Goal: Transaction & Acquisition: Purchase product/service

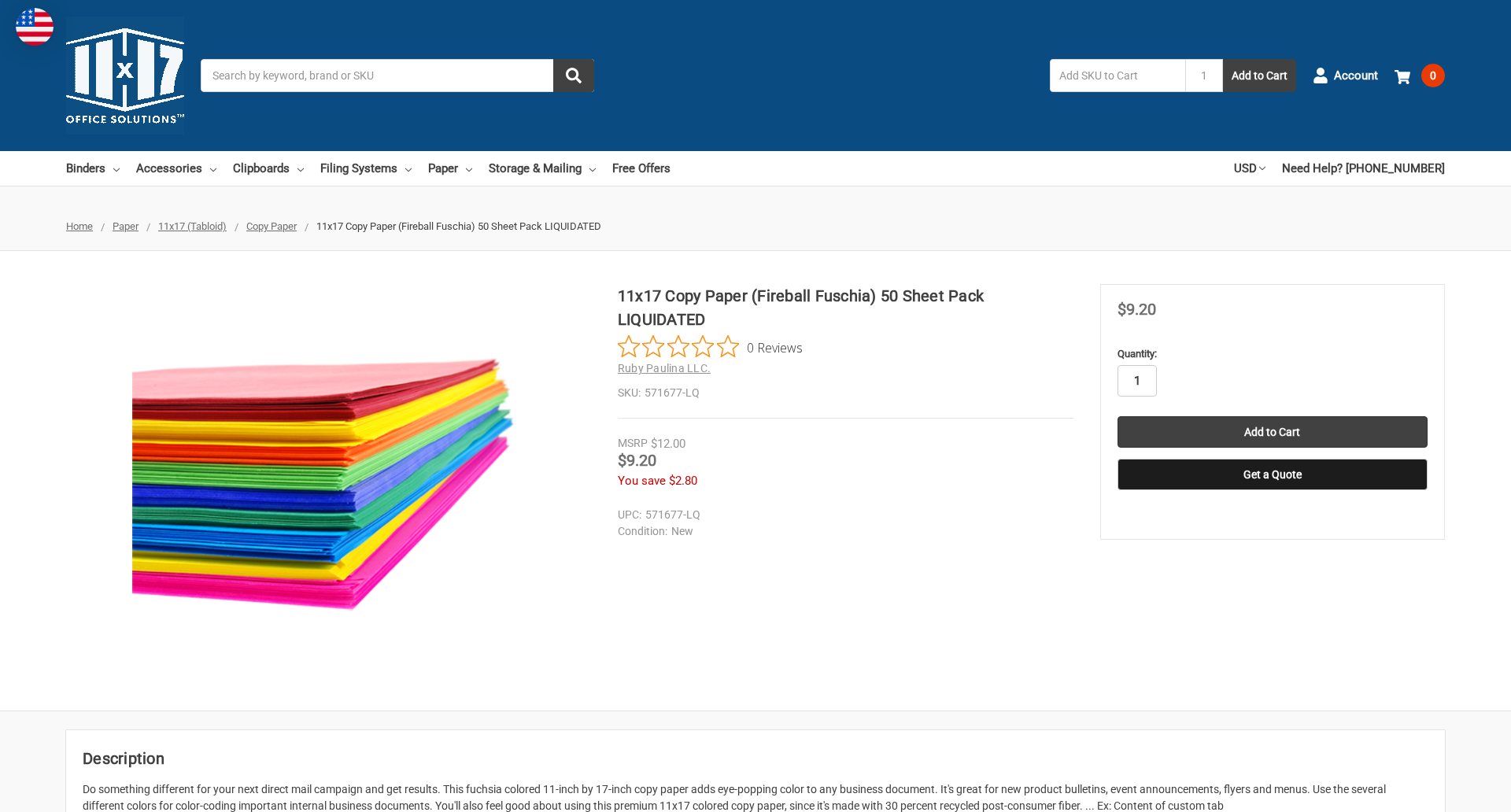
click at [1137, 380] on input "1" at bounding box center [1137, 380] width 40 height 32
type input "2"
click at [1271, 475] on button "Get a Quote" at bounding box center [1272, 475] width 310 height 32
click at [1271, 432] on input "Add to Cart" at bounding box center [1272, 432] width 310 height 32
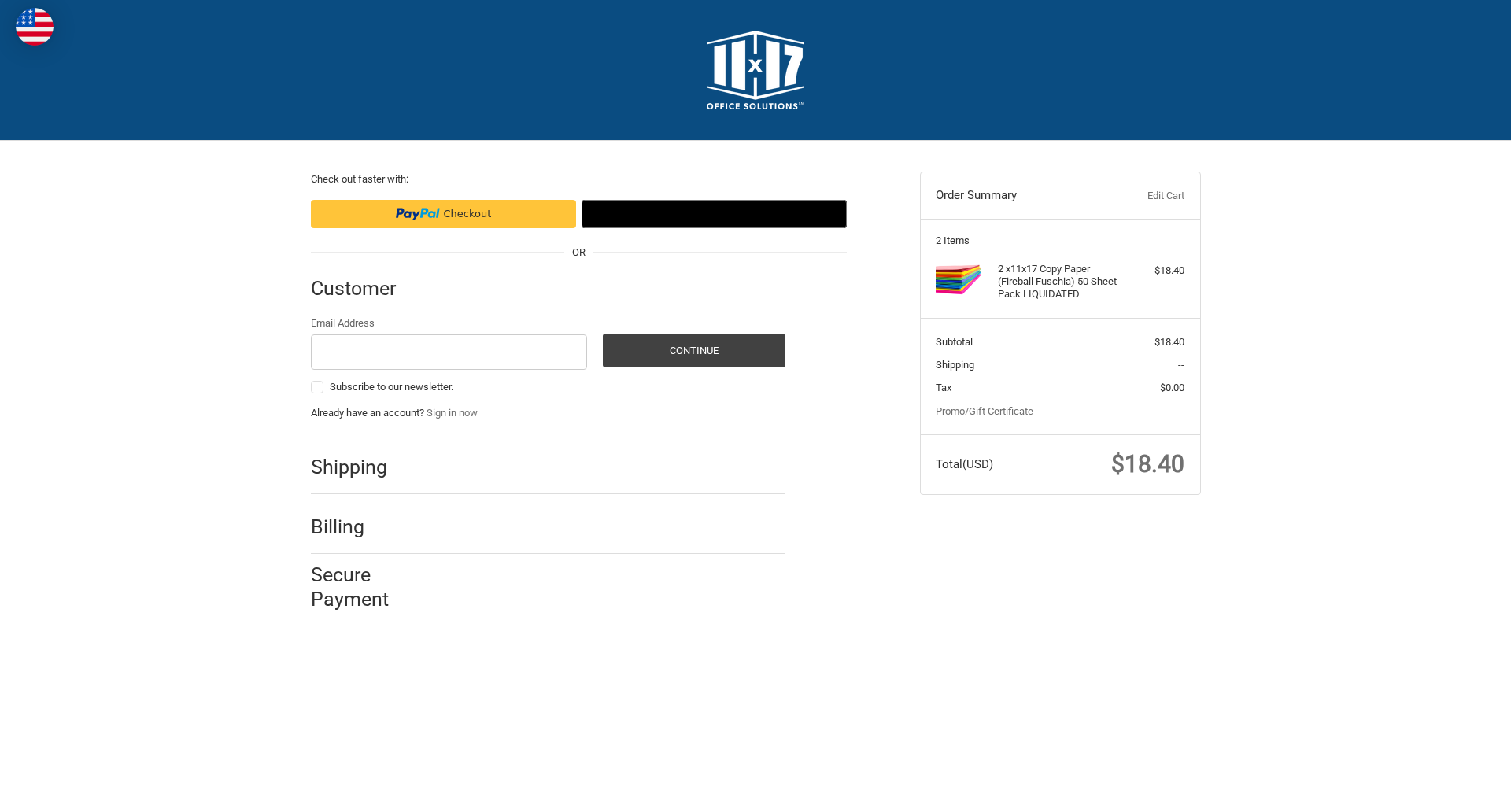
click at [448, 351] on input "Email Address" at bounding box center [449, 352] width 277 height 35
type input "[EMAIL_ADDRESS][DOMAIN_NAME]"
click at [693, 350] on button "Continue" at bounding box center [693, 351] width 182 height 33
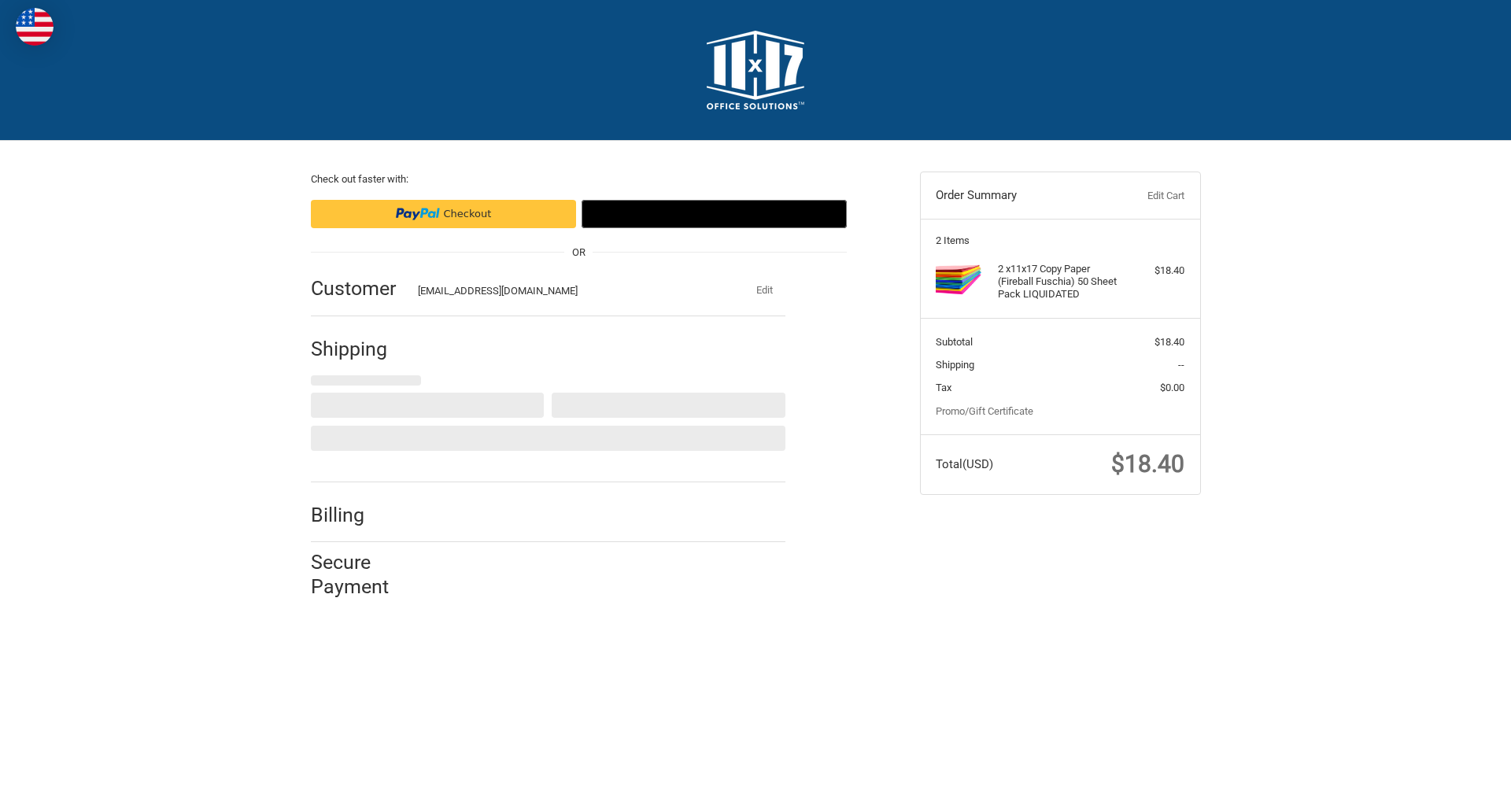
select select "US"
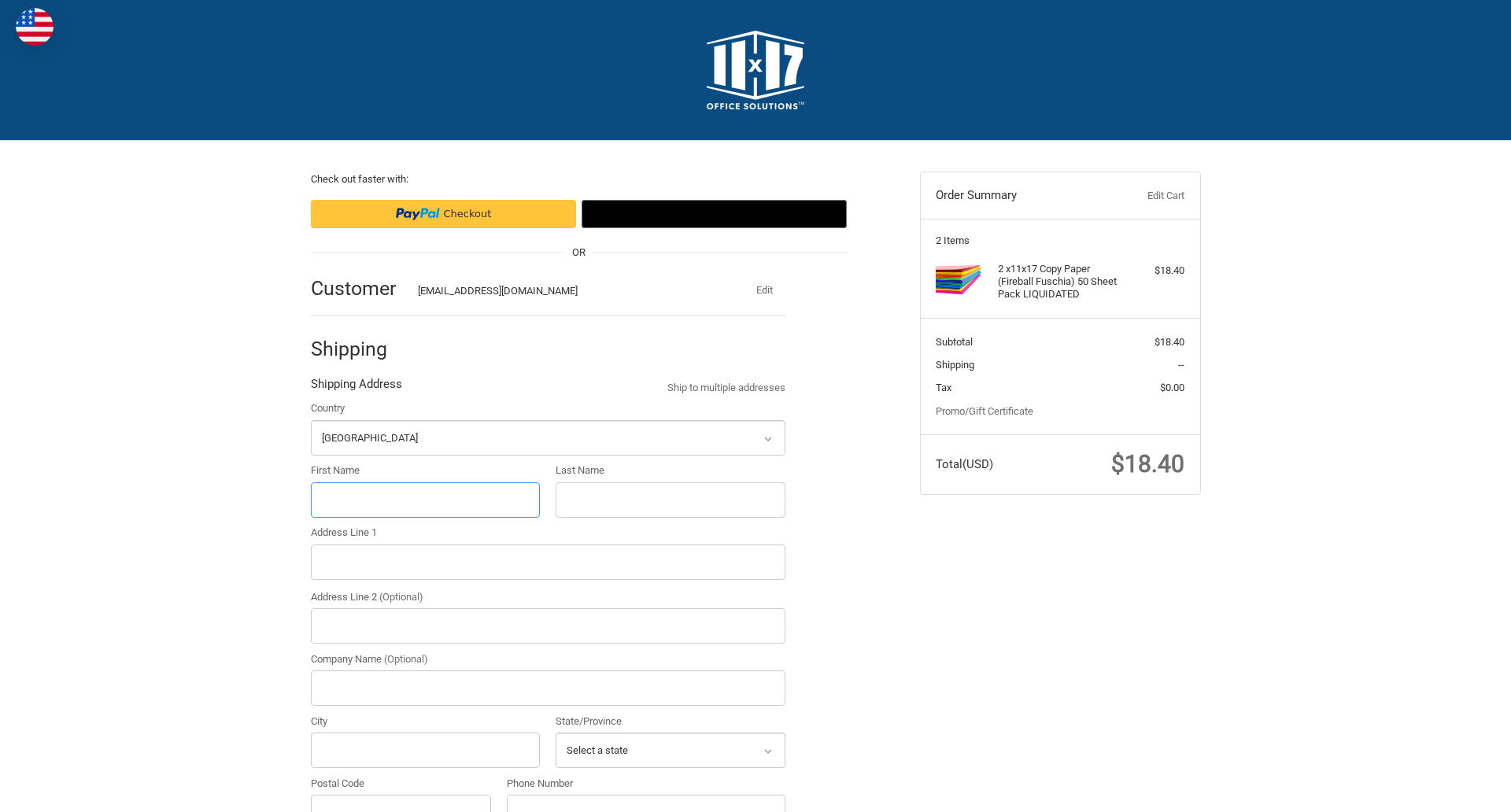
click at [425, 499] on input "First Name" at bounding box center [426, 500] width 230 height 35
type input "reflectiz"
click at [670, 499] on input "Last Name" at bounding box center [670, 500] width 230 height 35
type input "bigcommerce"
click at [401, 794] on input "Postal Code" at bounding box center [401, 812] width 181 height 35
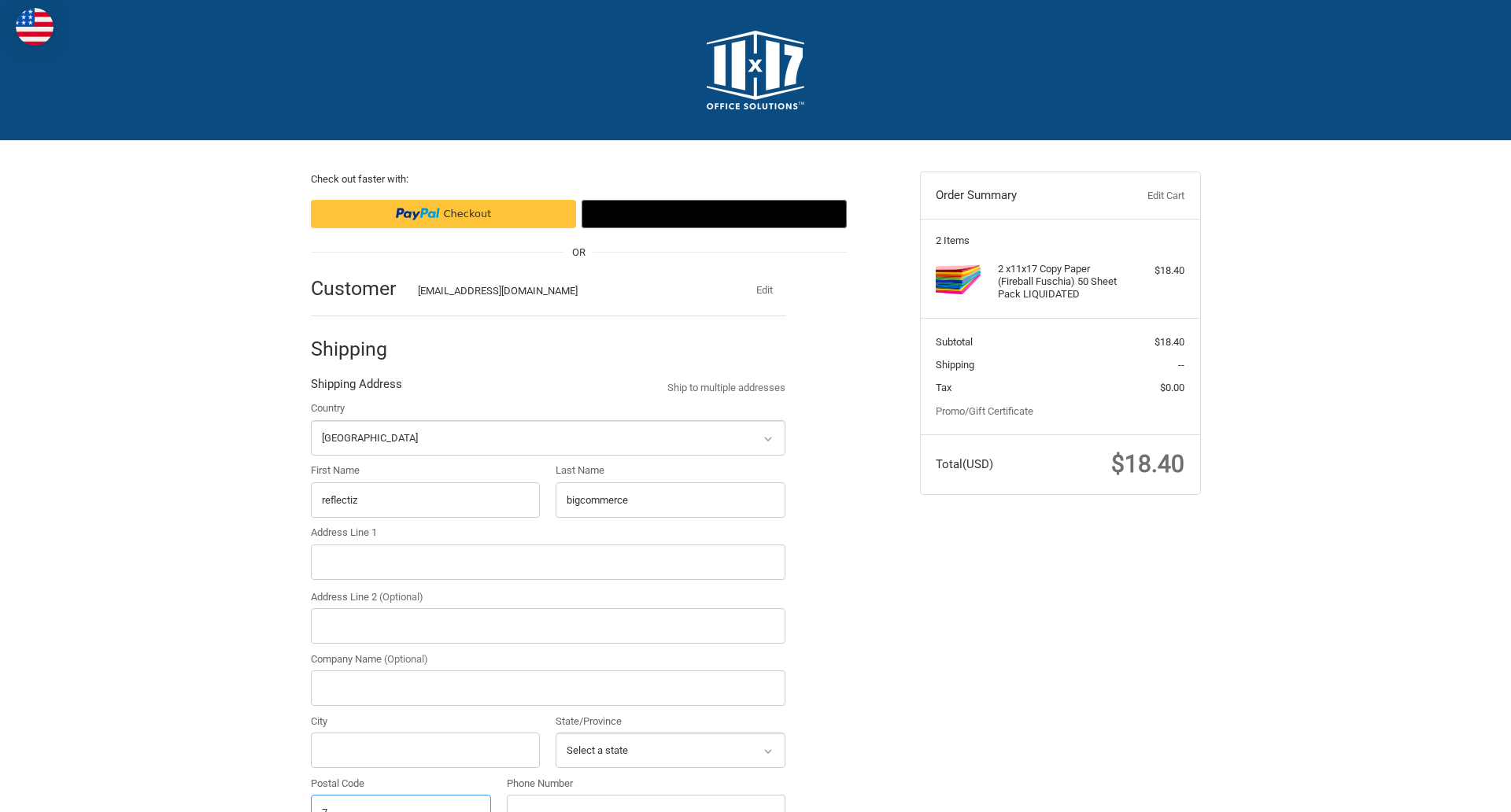
scroll to position [18, 0]
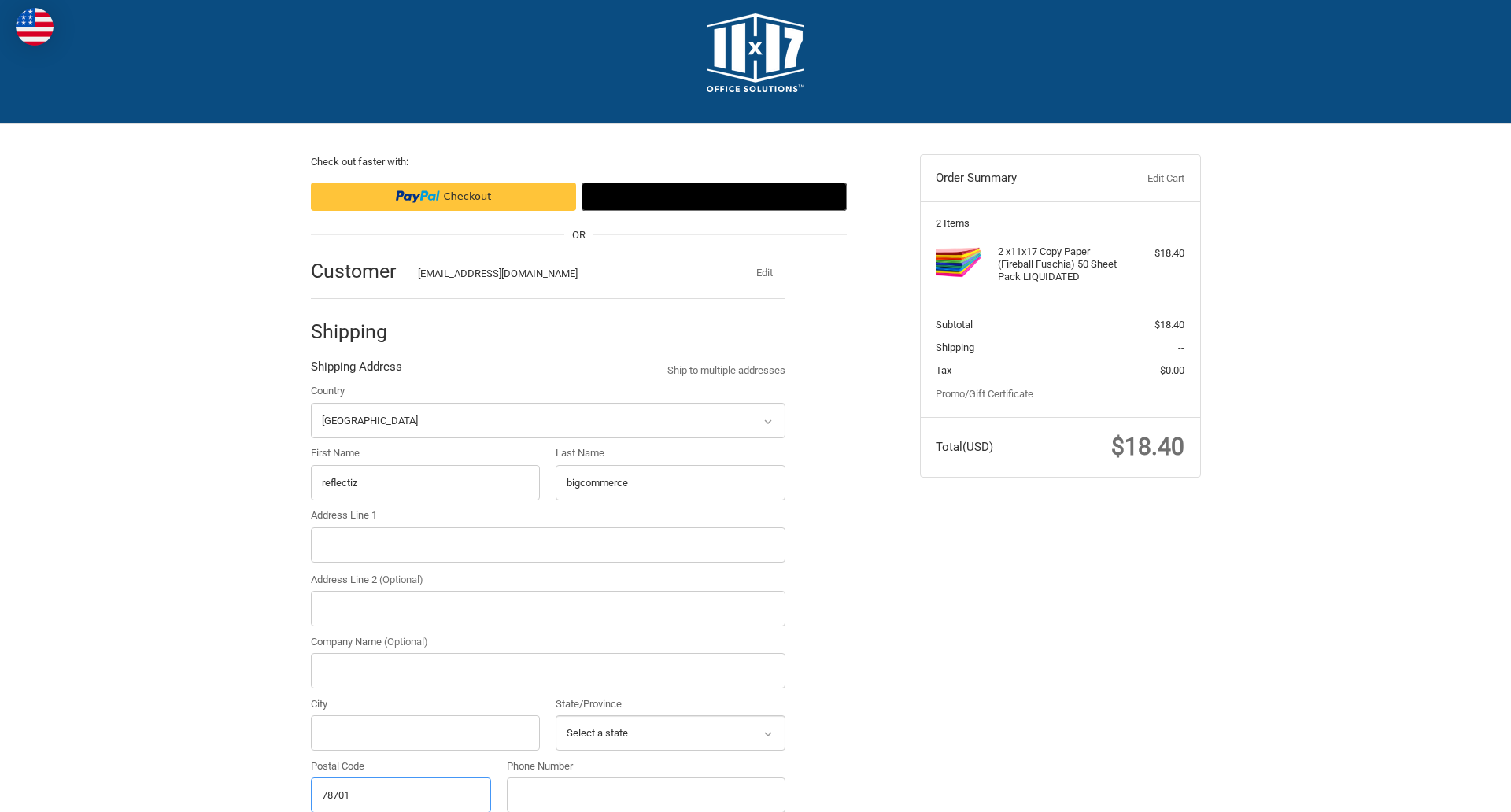
click at [401, 794] on input "78701" at bounding box center [401, 794] width 181 height 35
type input "78701"
click at [548, 544] on input "Address Line 1" at bounding box center [548, 544] width 475 height 35
type input "[STREET_ADDRESS]"
click at [356, 371] on legend "Shipping Address" at bounding box center [357, 370] width 92 height 26
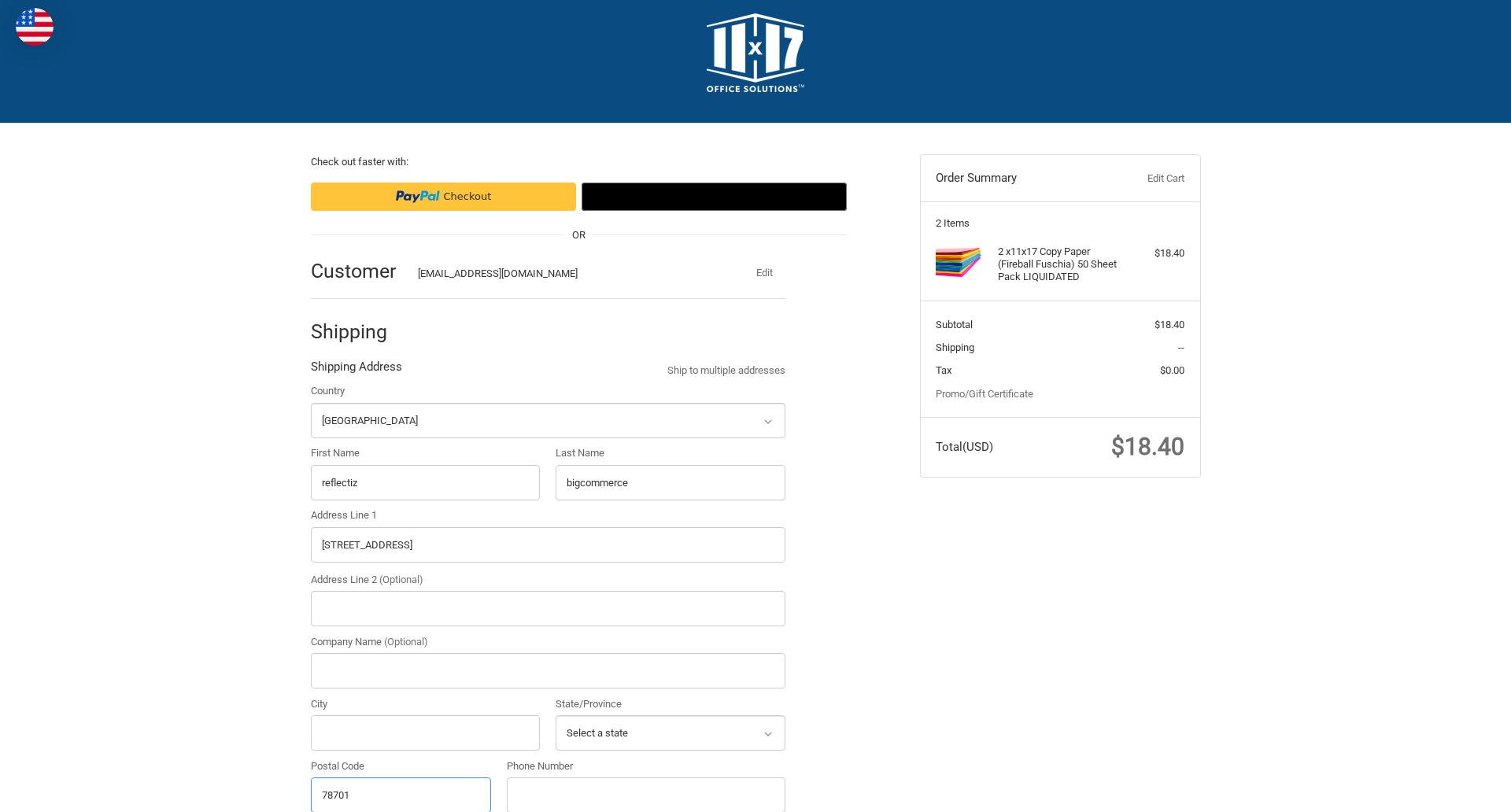
click at [401, 794] on input "78701" at bounding box center [401, 794] width 181 height 35
type input "78701"
select select "[GEOGRAPHIC_DATA]"
click at [548, 608] on input "Address Line 2 (Optional)" at bounding box center [548, 609] width 475 height 35
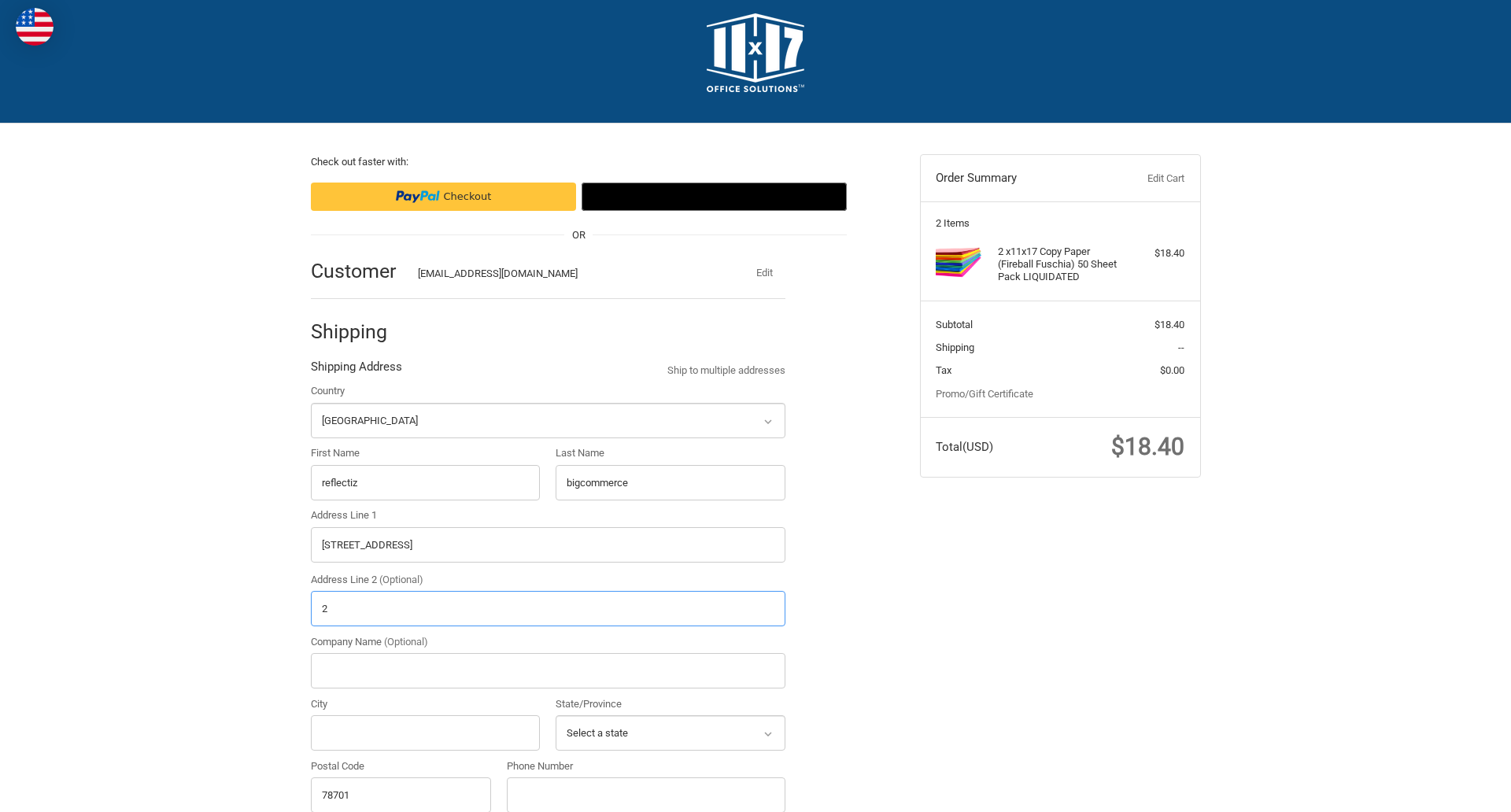
type input "2"
click at [425, 733] on input "City" at bounding box center [426, 733] width 230 height 35
click at [425, 733] on input "Austin" at bounding box center [426, 733] width 230 height 35
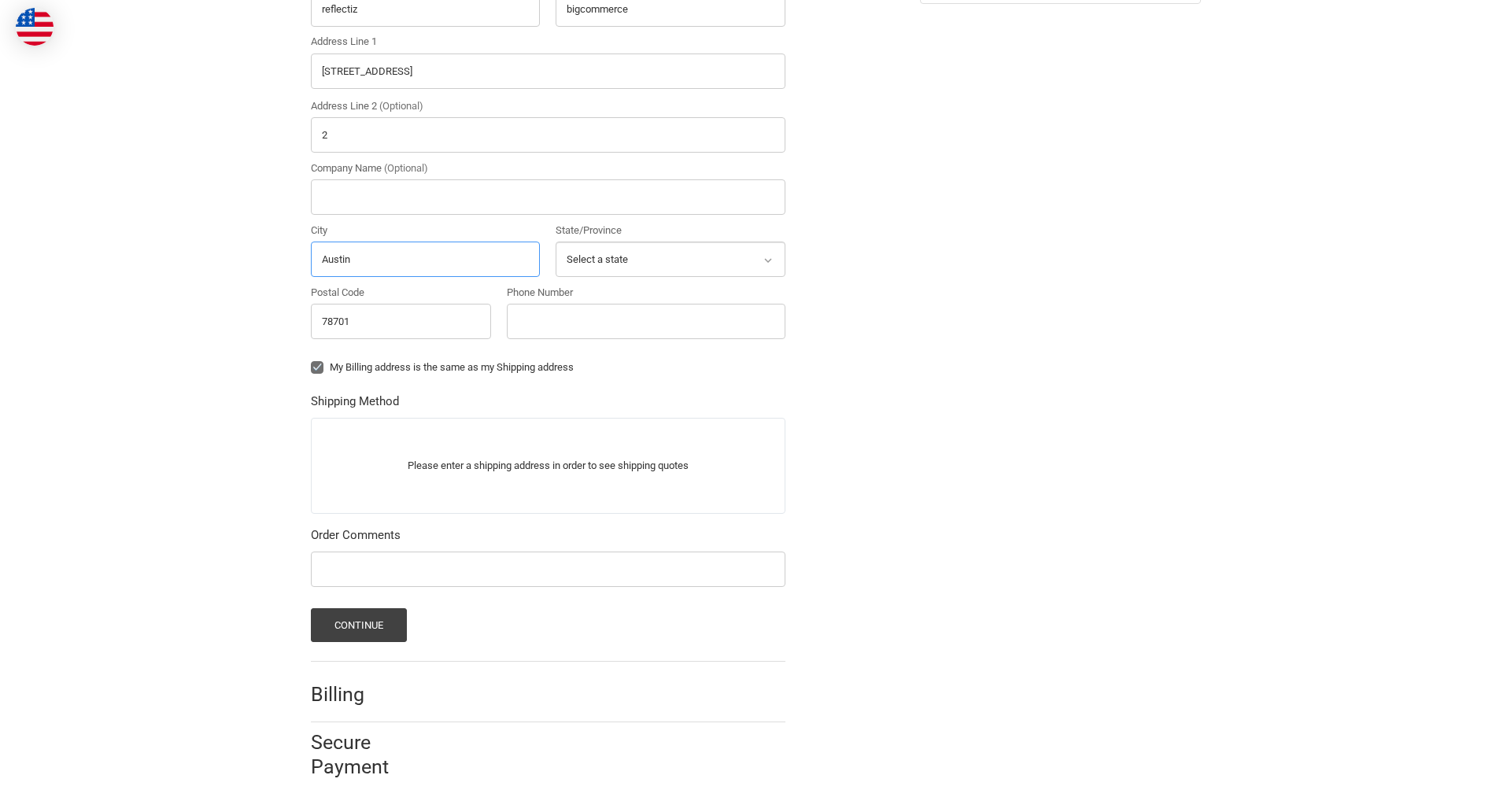
type input "Austin"
click at [645, 321] on input "Phone Number" at bounding box center [646, 321] width 278 height 35
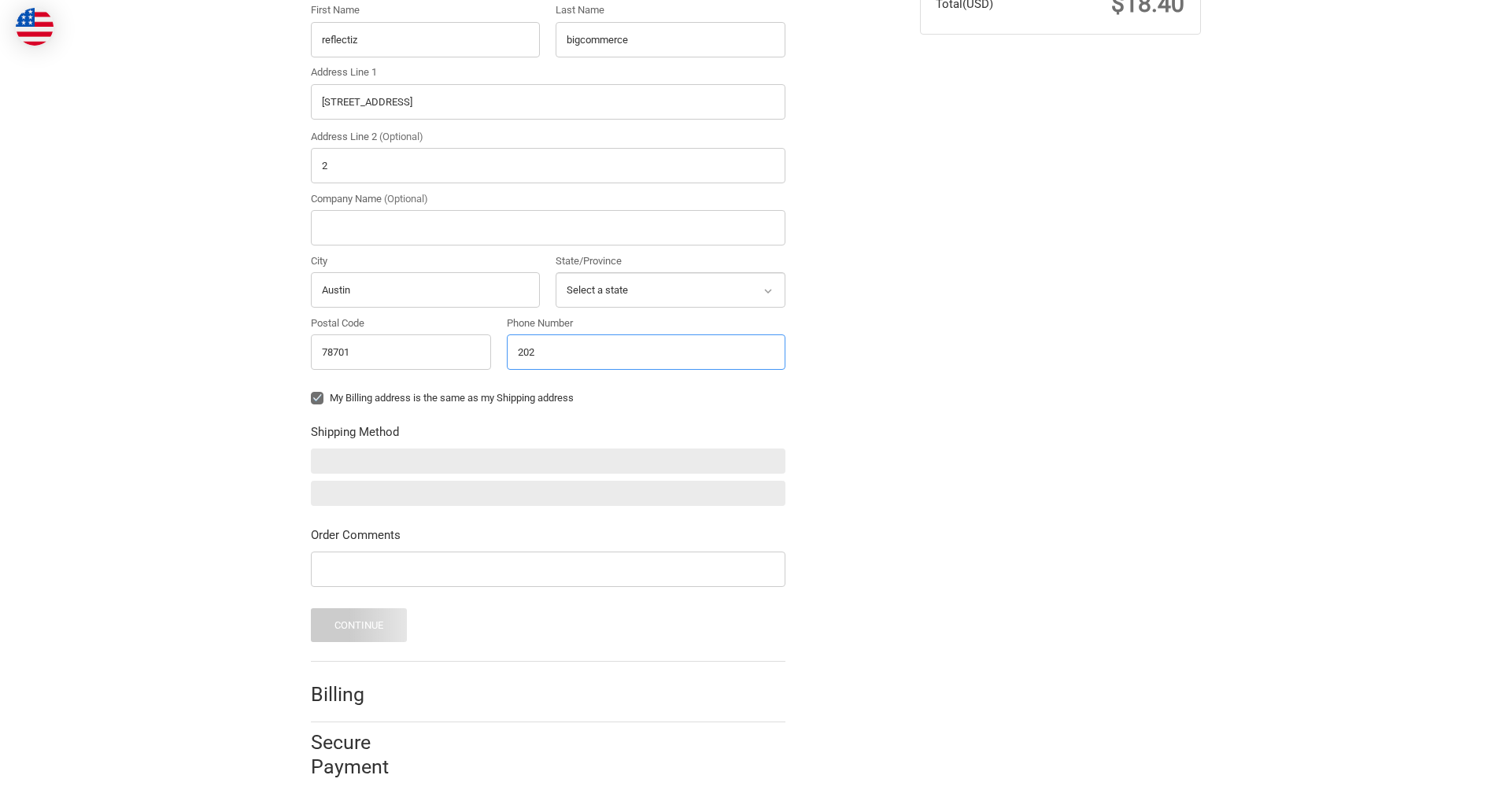
scroll to position [461, 0]
type input "2025550150"
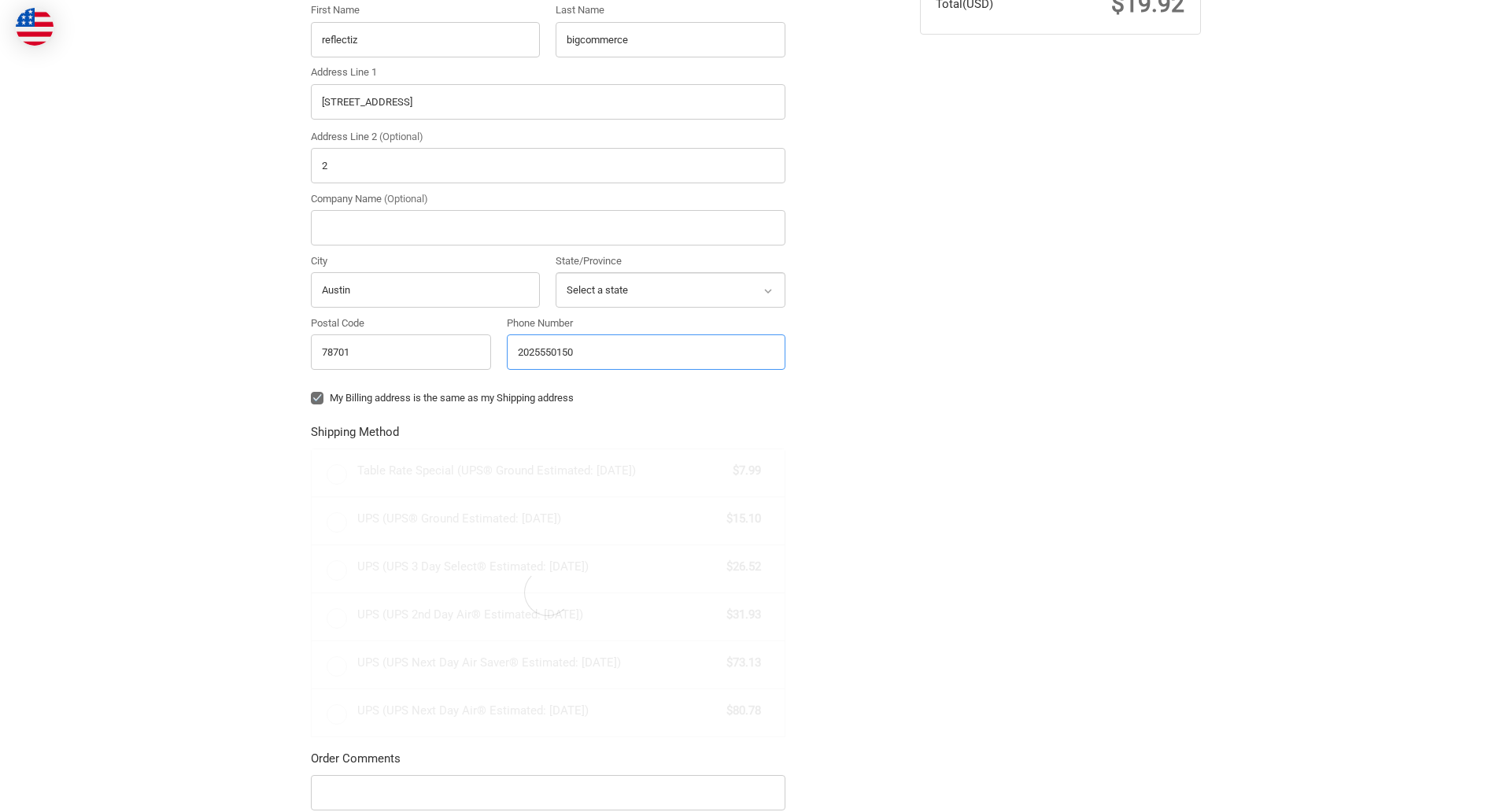
scroll to position [491, 0]
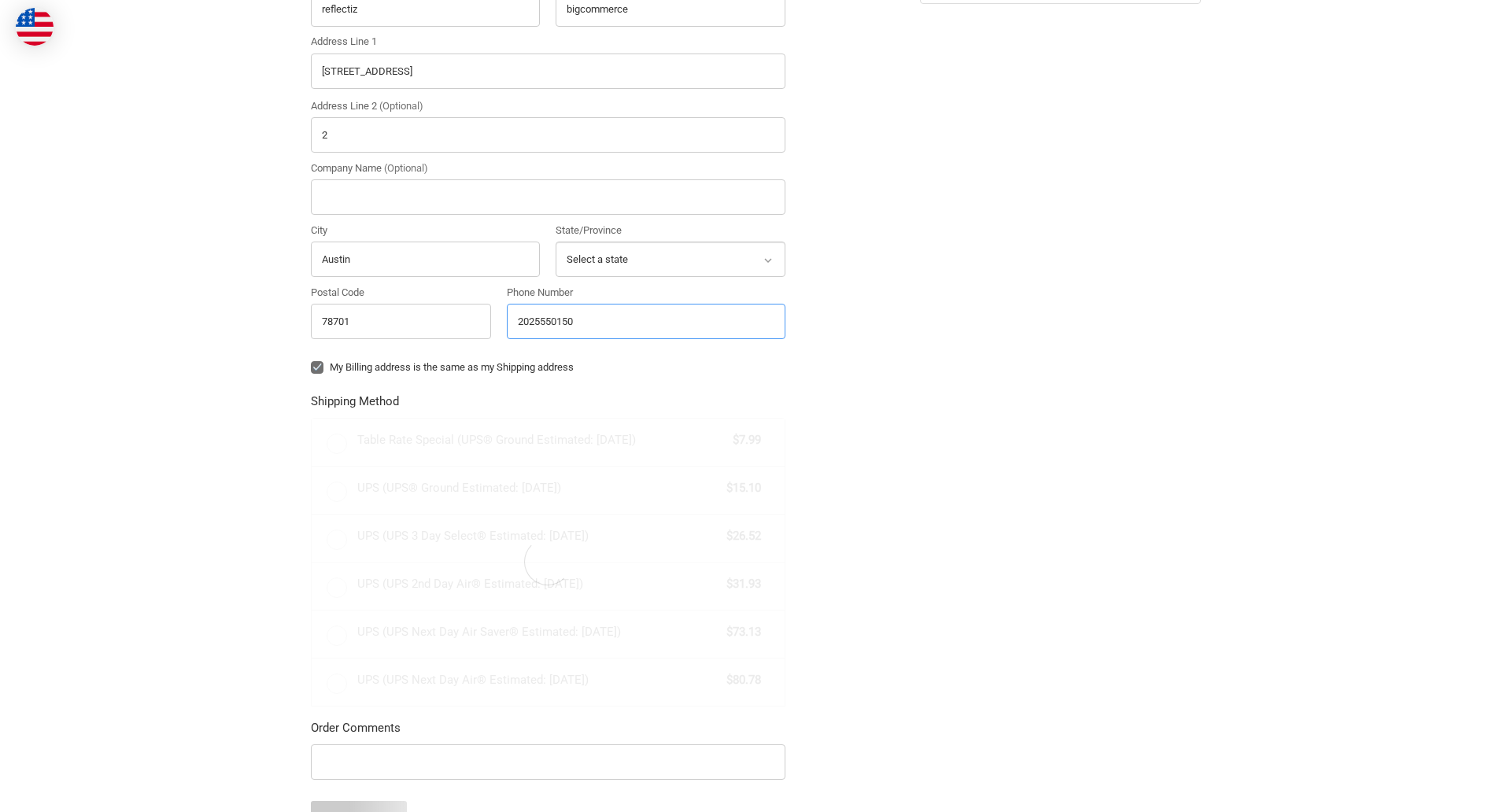
radio input "true"
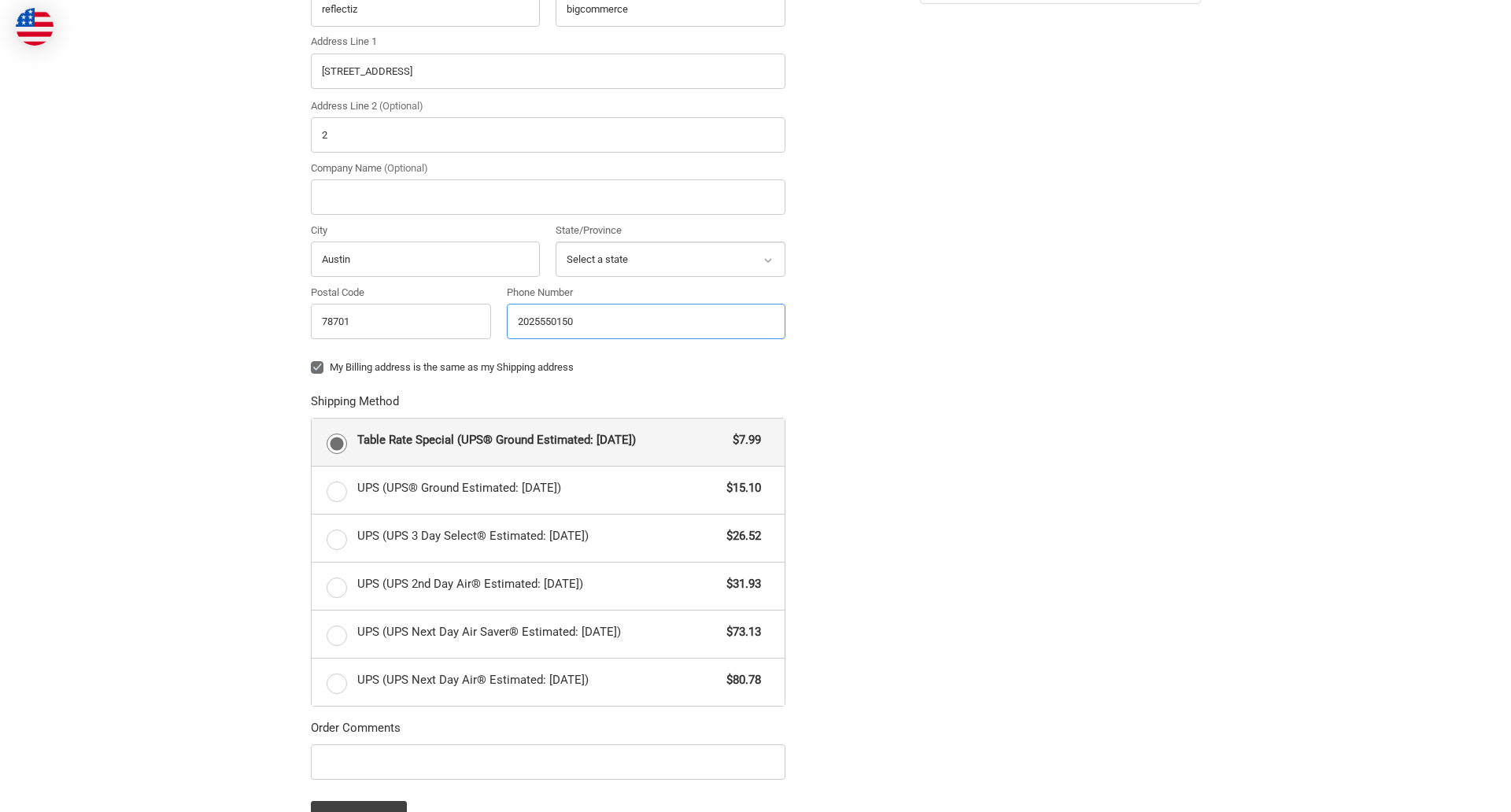
type input "2025550150"
click at [548, 196] on input "Company Name (Optional)" at bounding box center [548, 197] width 475 height 35
type input "bigcommerce"
click at [311, 380] on form "Country Select a country [GEOGRAPHIC_DATA] [GEOGRAPHIC_DATA] [GEOGRAPHIC_DATA] …" at bounding box center [548, 372] width 475 height 925
click at [311, 782] on form "Country Select a country [GEOGRAPHIC_DATA] [GEOGRAPHIC_DATA] [GEOGRAPHIC_DATA] …" at bounding box center [548, 372] width 475 height 925
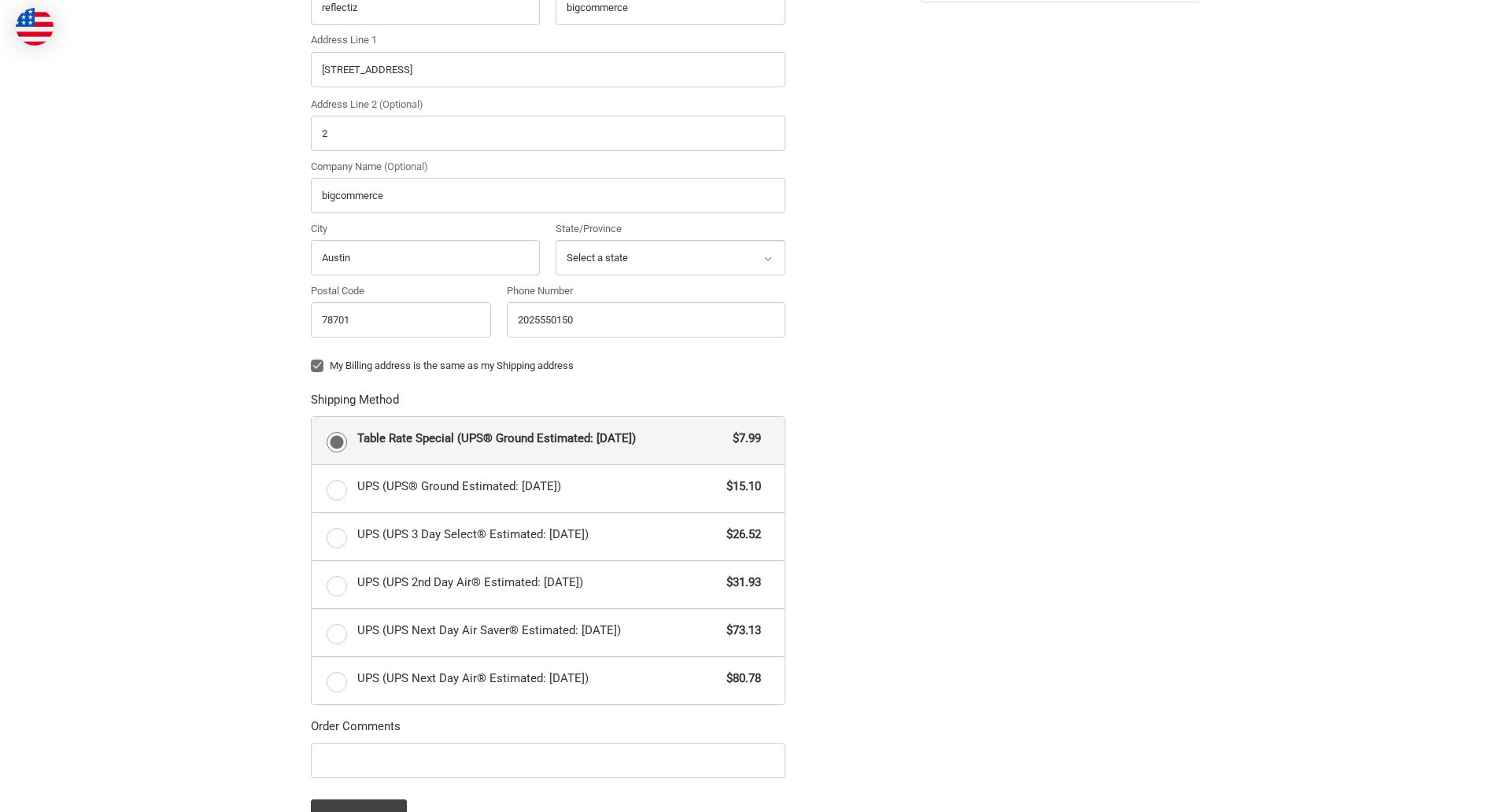
scroll to position [683, 0]
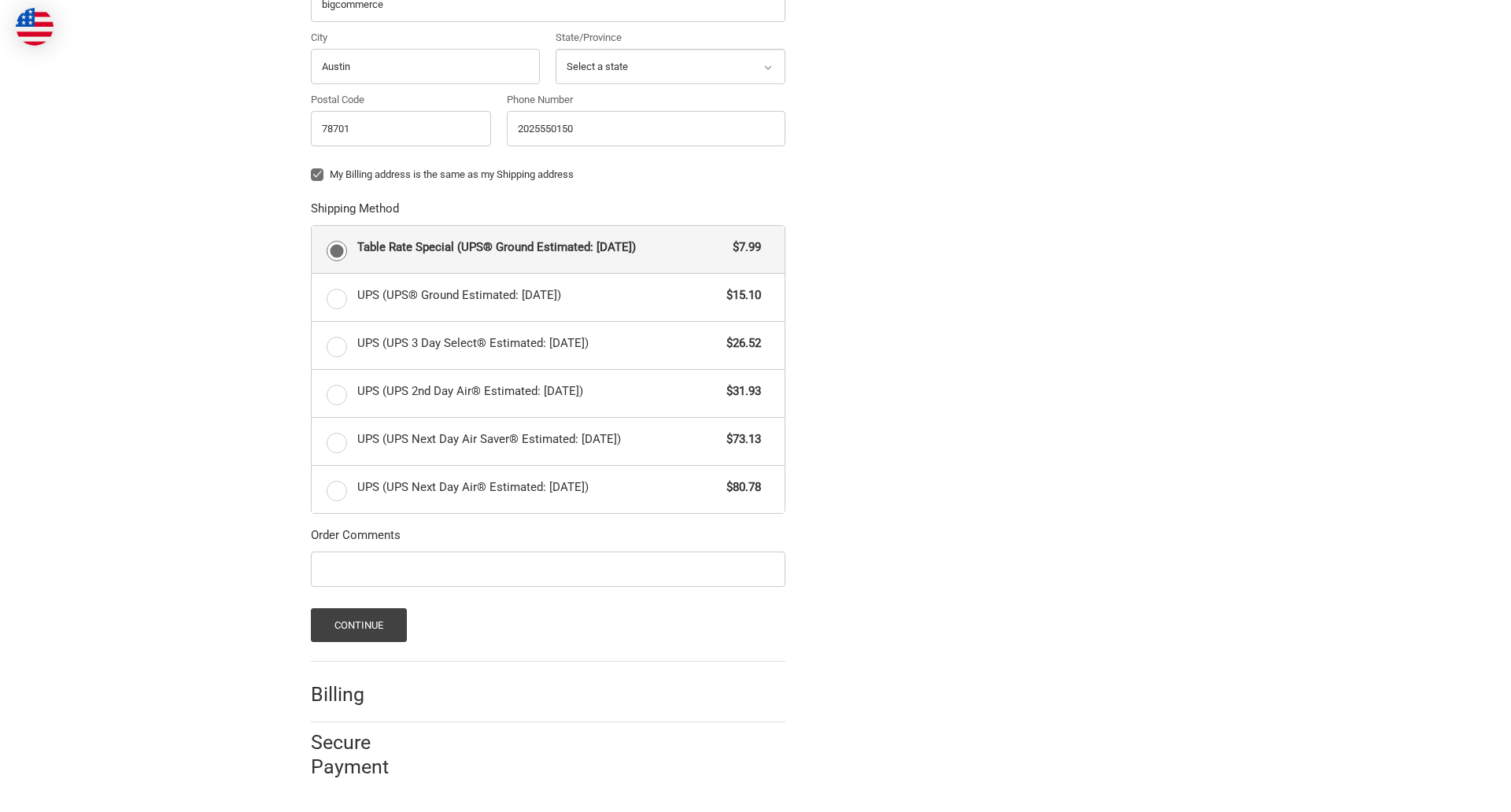
click at [548, 248] on span "Table Rate Special (UPS® Ground Estimated: [DATE])" at bounding box center [542, 247] width 368 height 18
click at [313, 226] on input "Table Rate Special (UPS® Ground Estimated: [DATE]) $7.99" at bounding box center [312, 225] width 1 height 1
click at [358, 624] on button "Continue" at bounding box center [359, 624] width 97 height 33
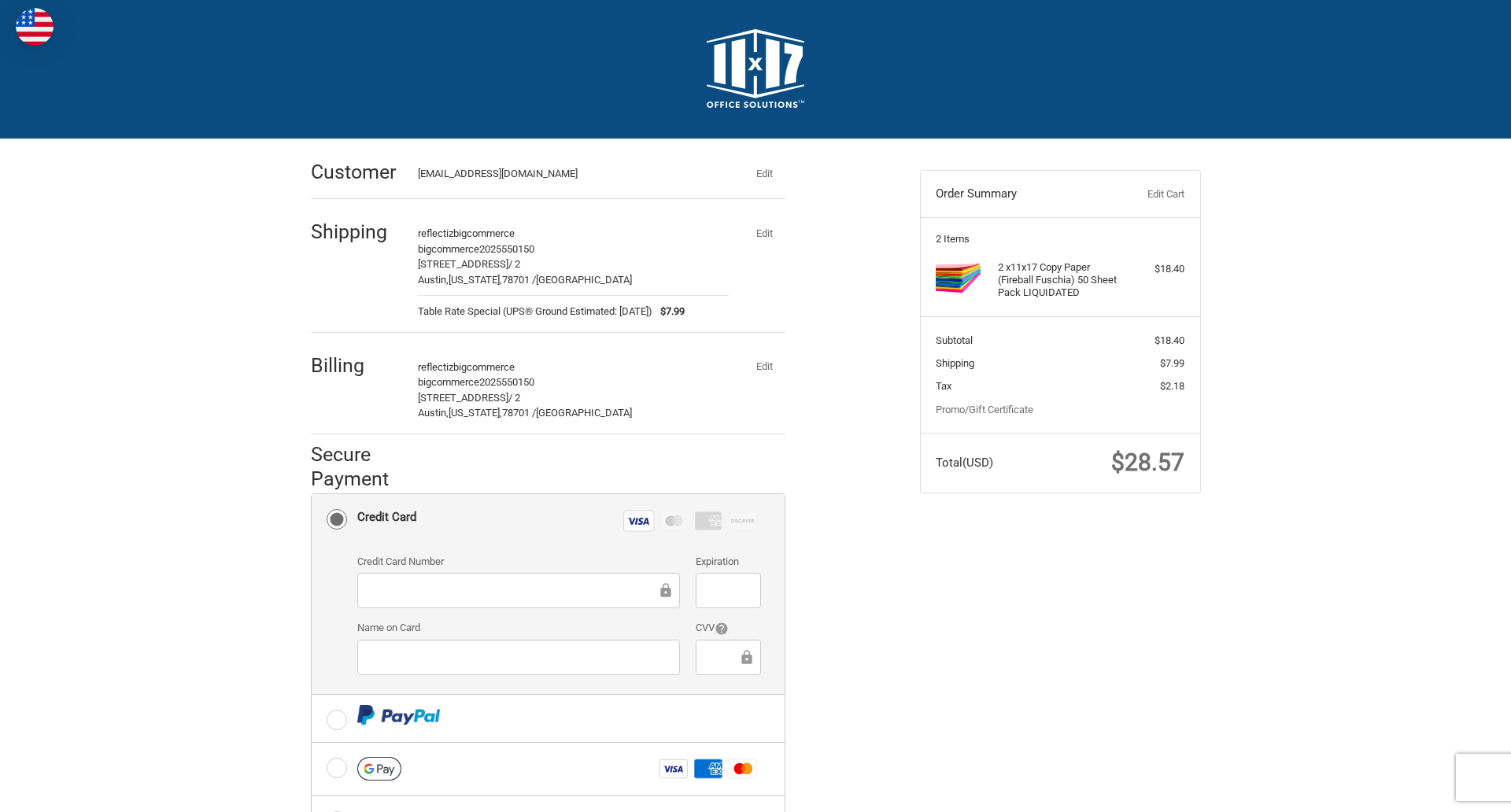
scroll to position [253, 0]
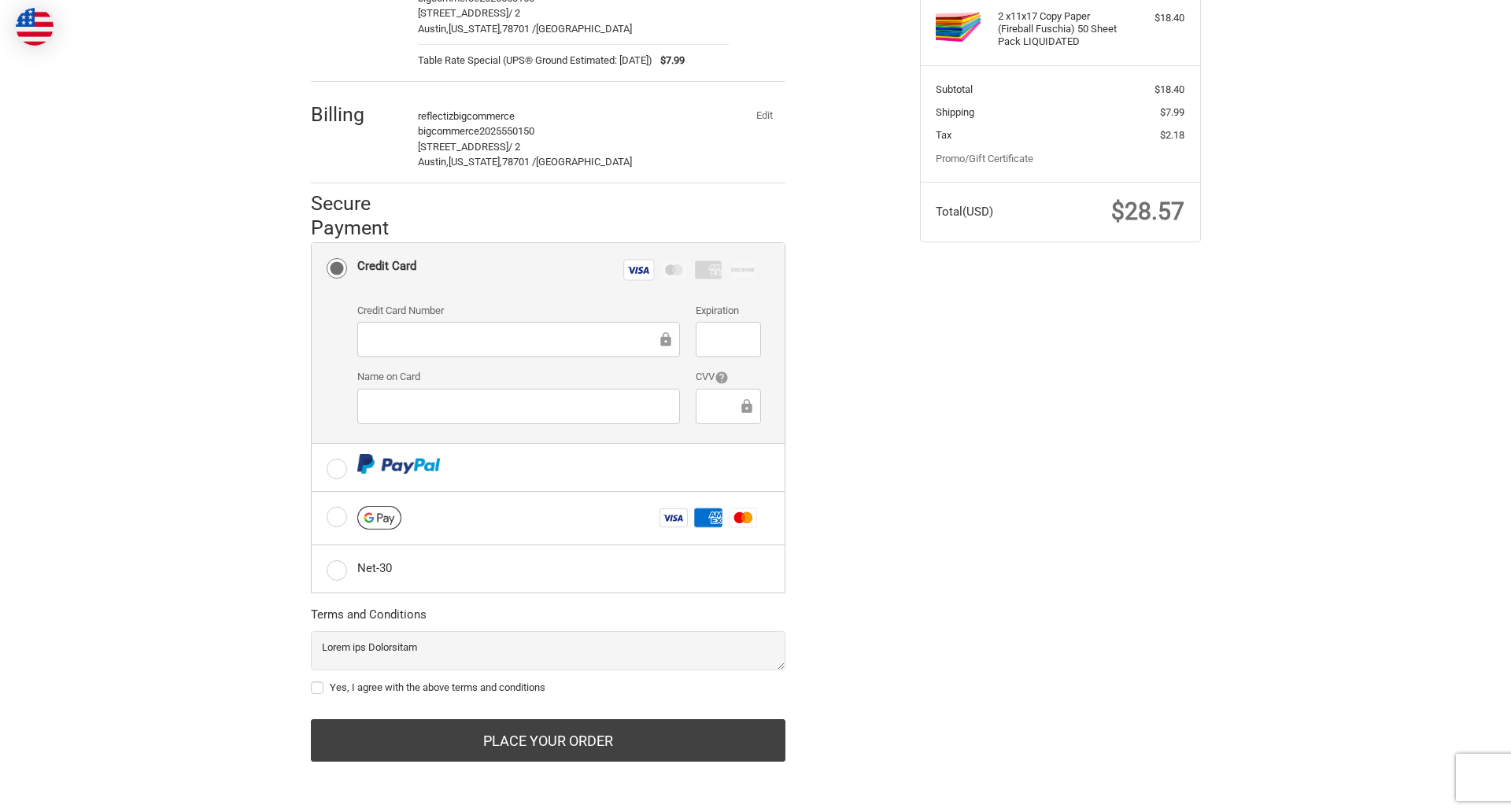
click at [548, 688] on label "Yes, I agree with the above terms and conditions" at bounding box center [548, 688] width 475 height 12
click at [312, 681] on input "Yes, I agree with the above terms and conditions" at bounding box center [311, 680] width 1 height 1
checkbox input "true"
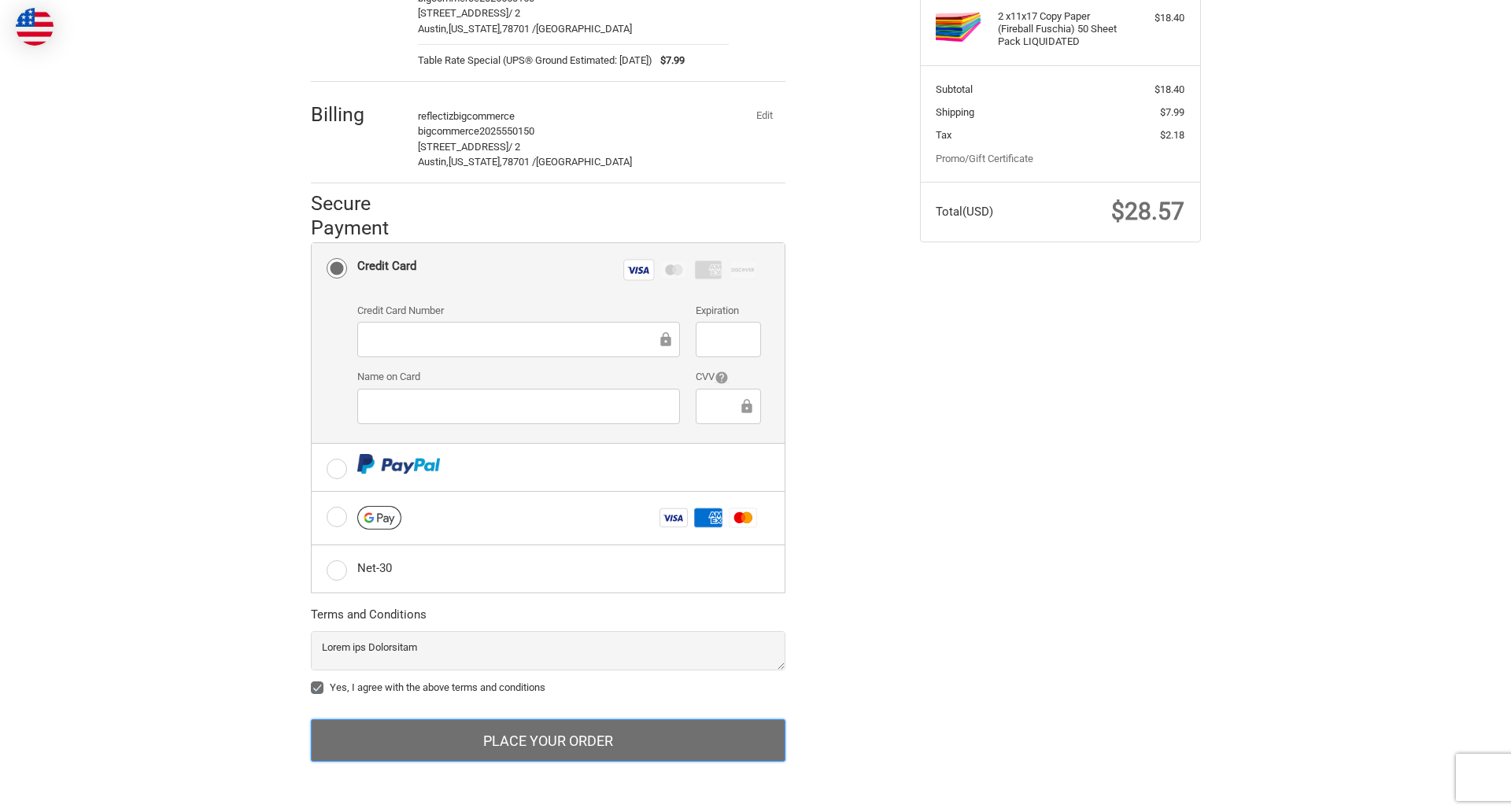
click at [548, 741] on button "Place Your Order" at bounding box center [548, 740] width 475 height 42
